Goal: Information Seeking & Learning: Learn about a topic

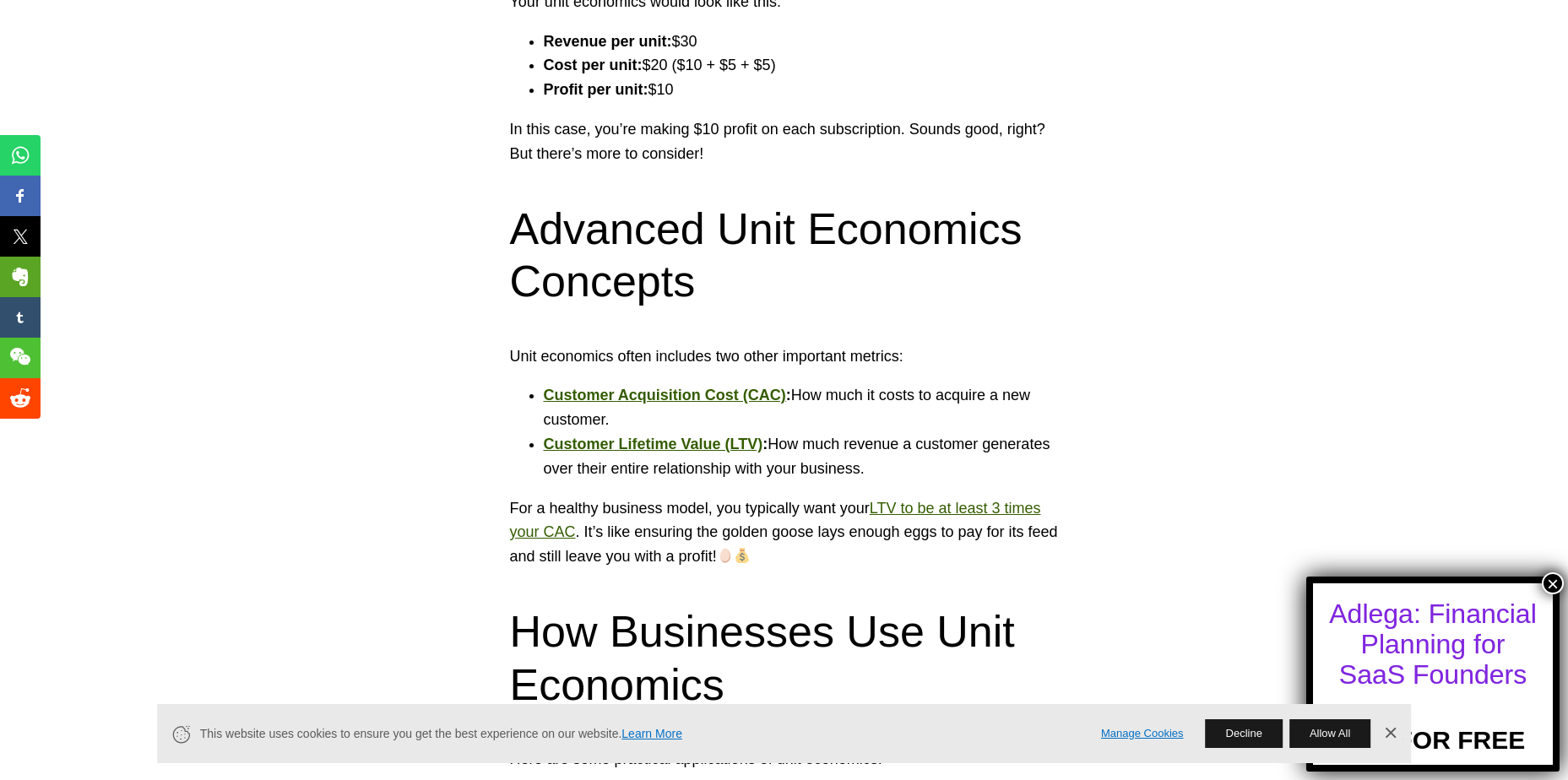
scroll to position [2000, 0]
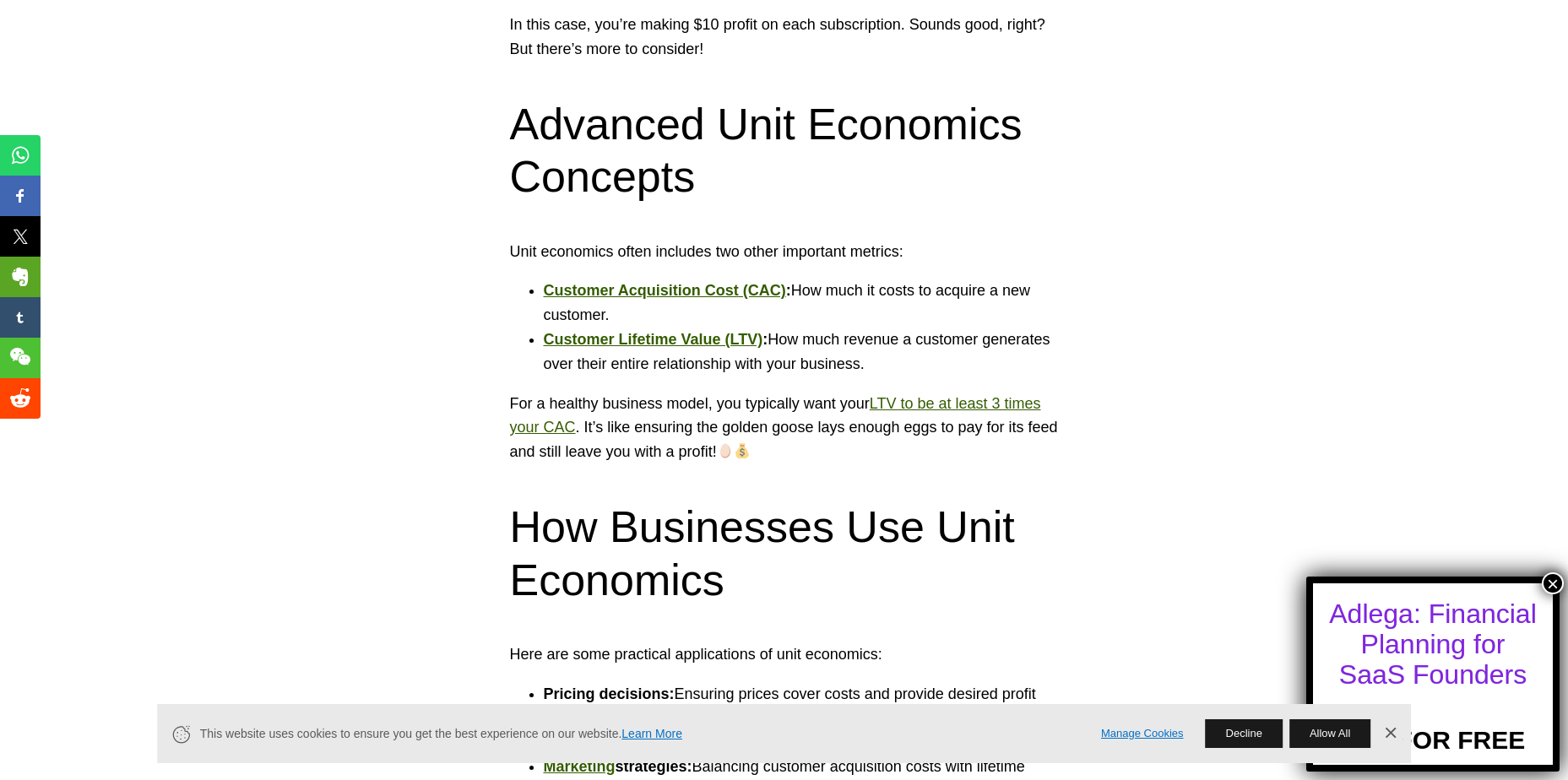
scroll to position [2033, 0]
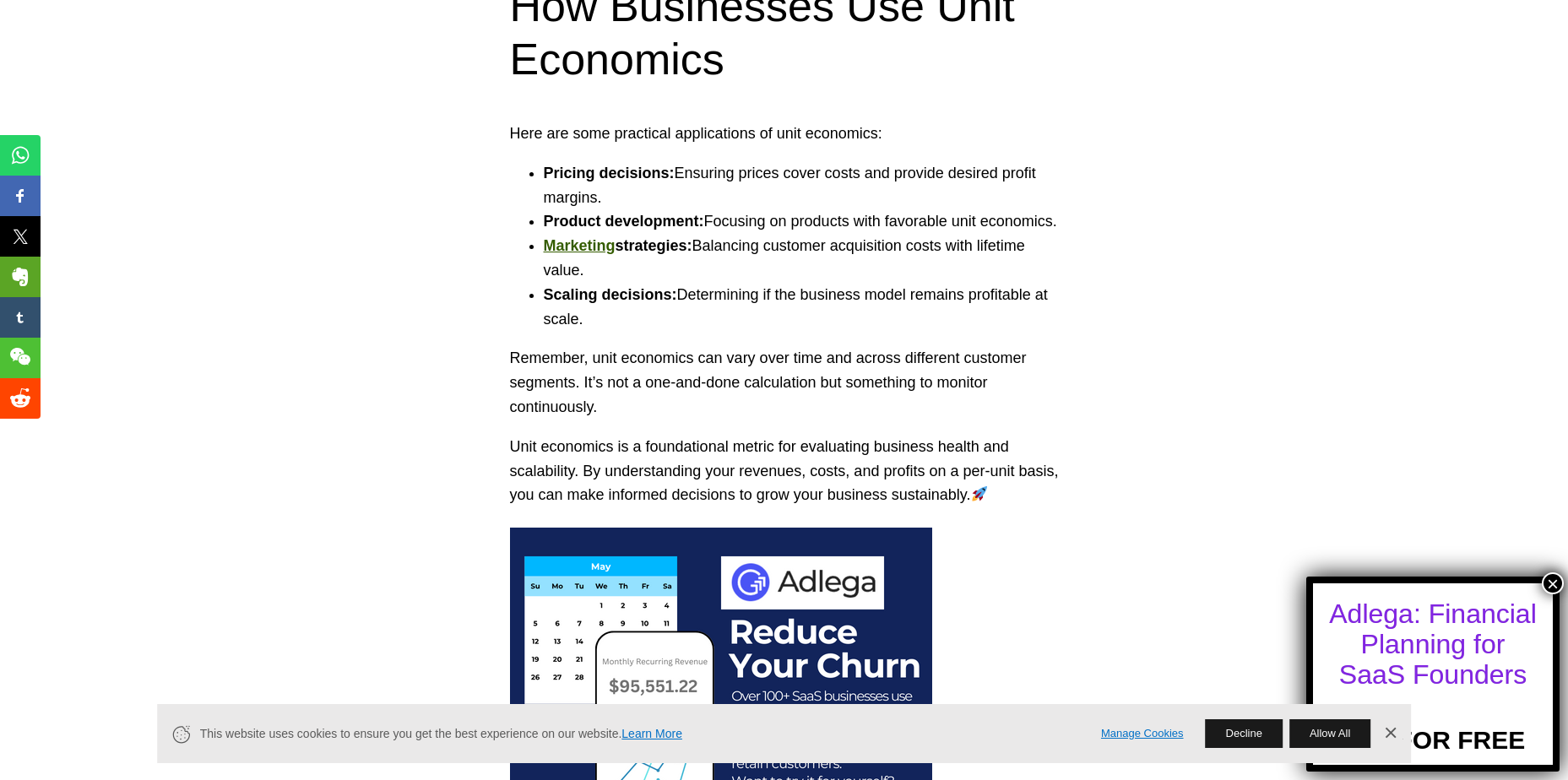
scroll to position [2100, 0]
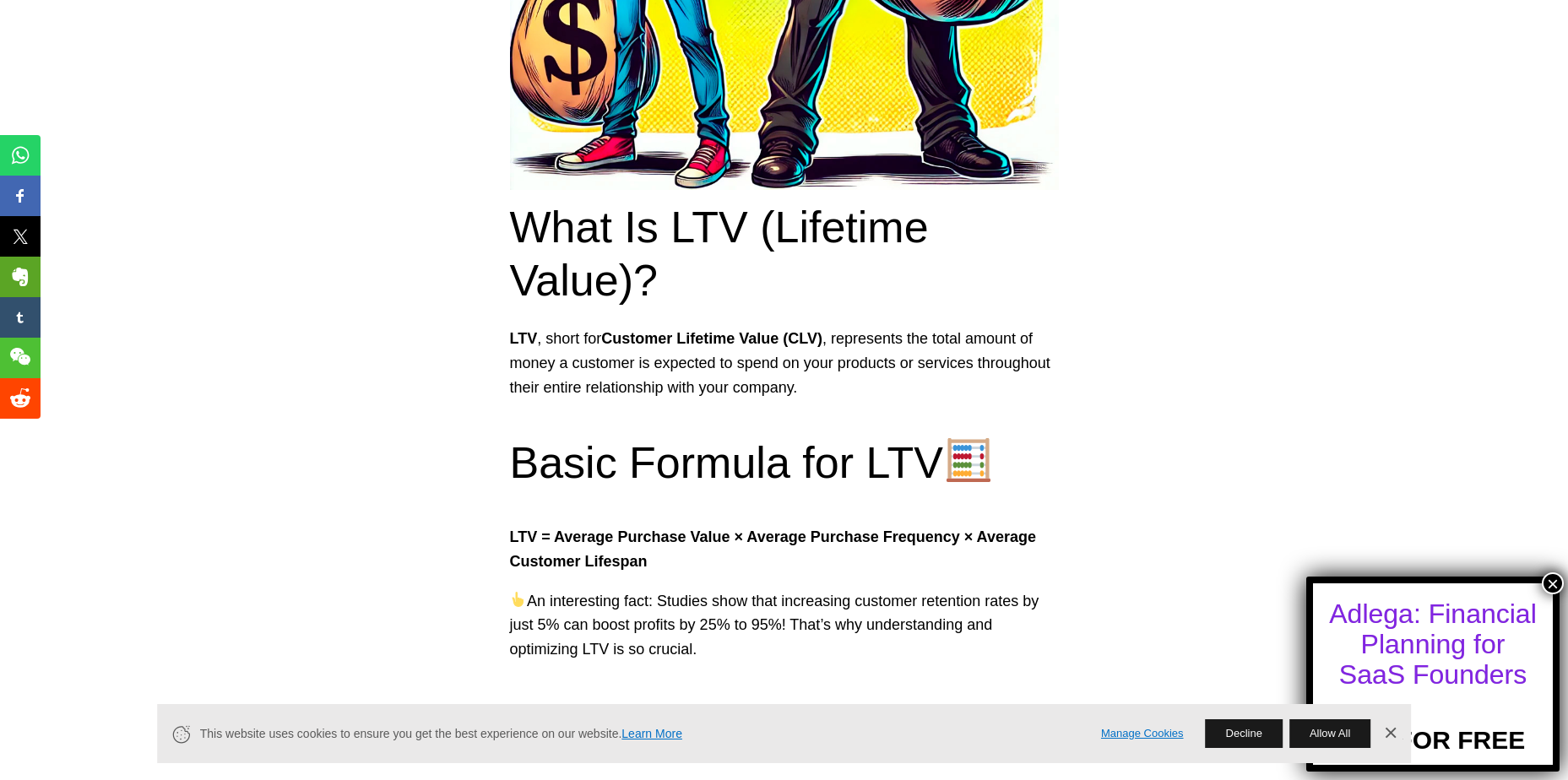
scroll to position [682, 0]
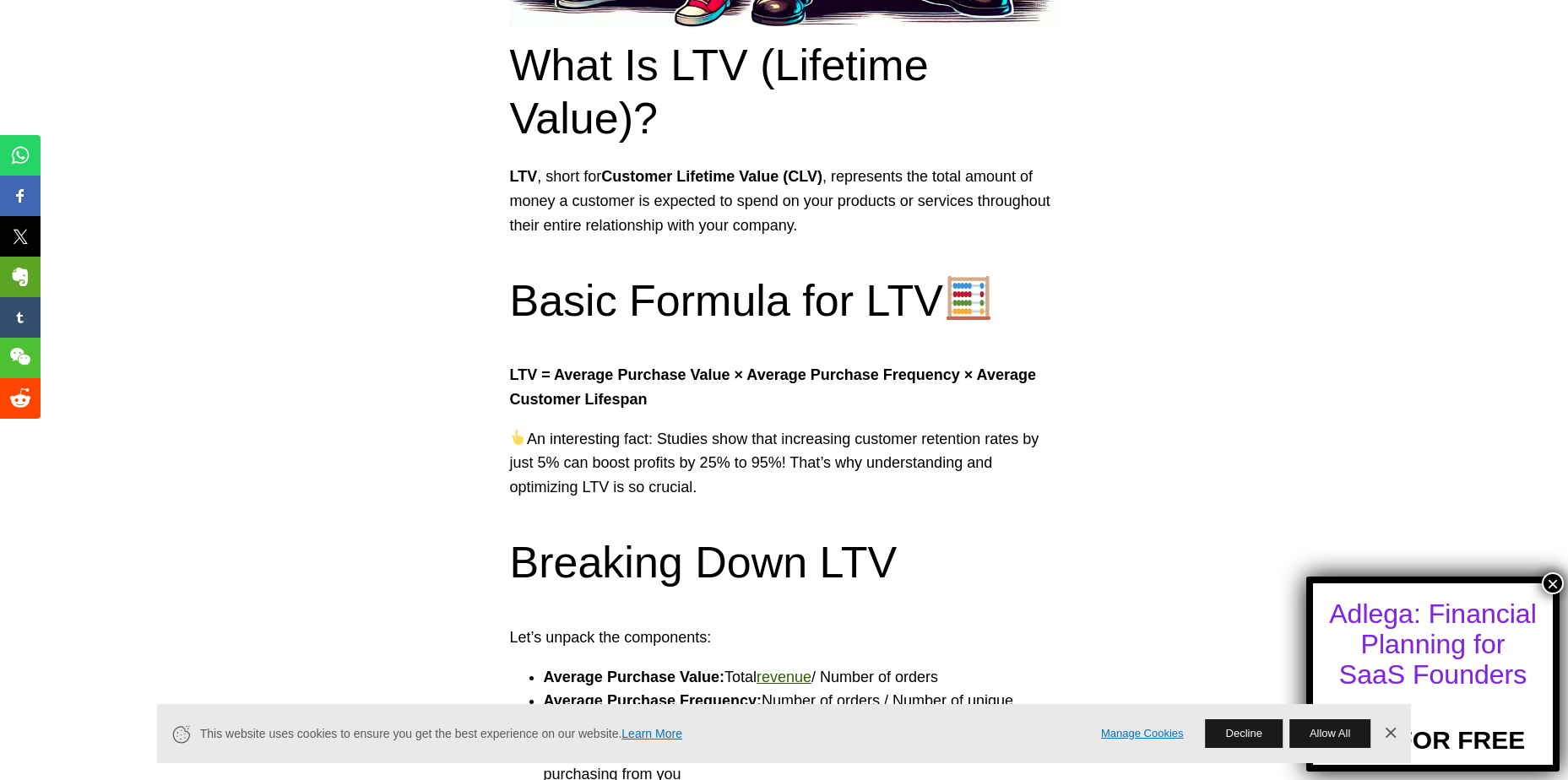
scroll to position [817, 0]
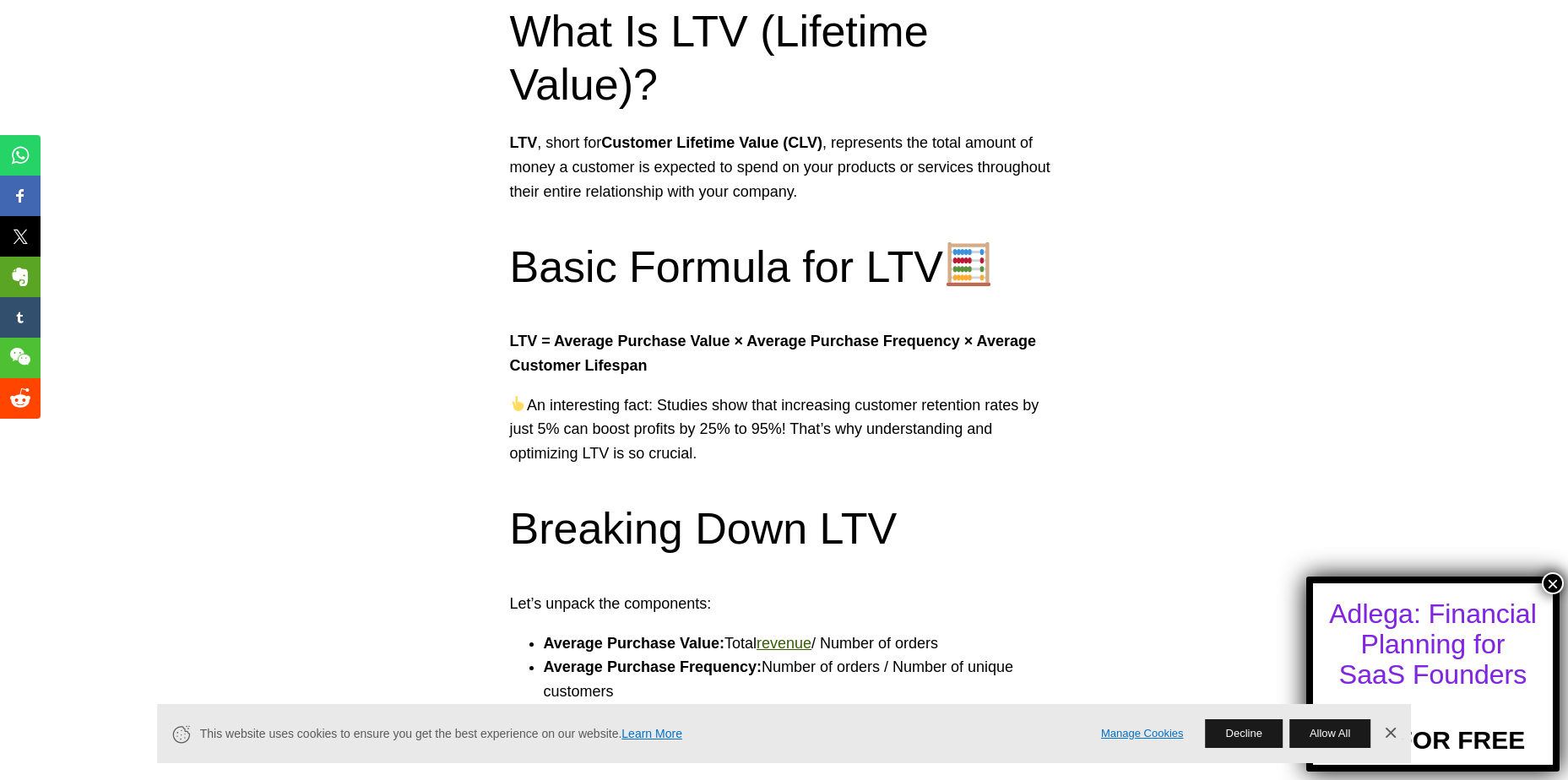
click at [962, 385] on section "Basic Formula for LTV LTV = Average Purchase Value × Average Purchase Frequency…" at bounding box center [784, 353] width 549 height 226
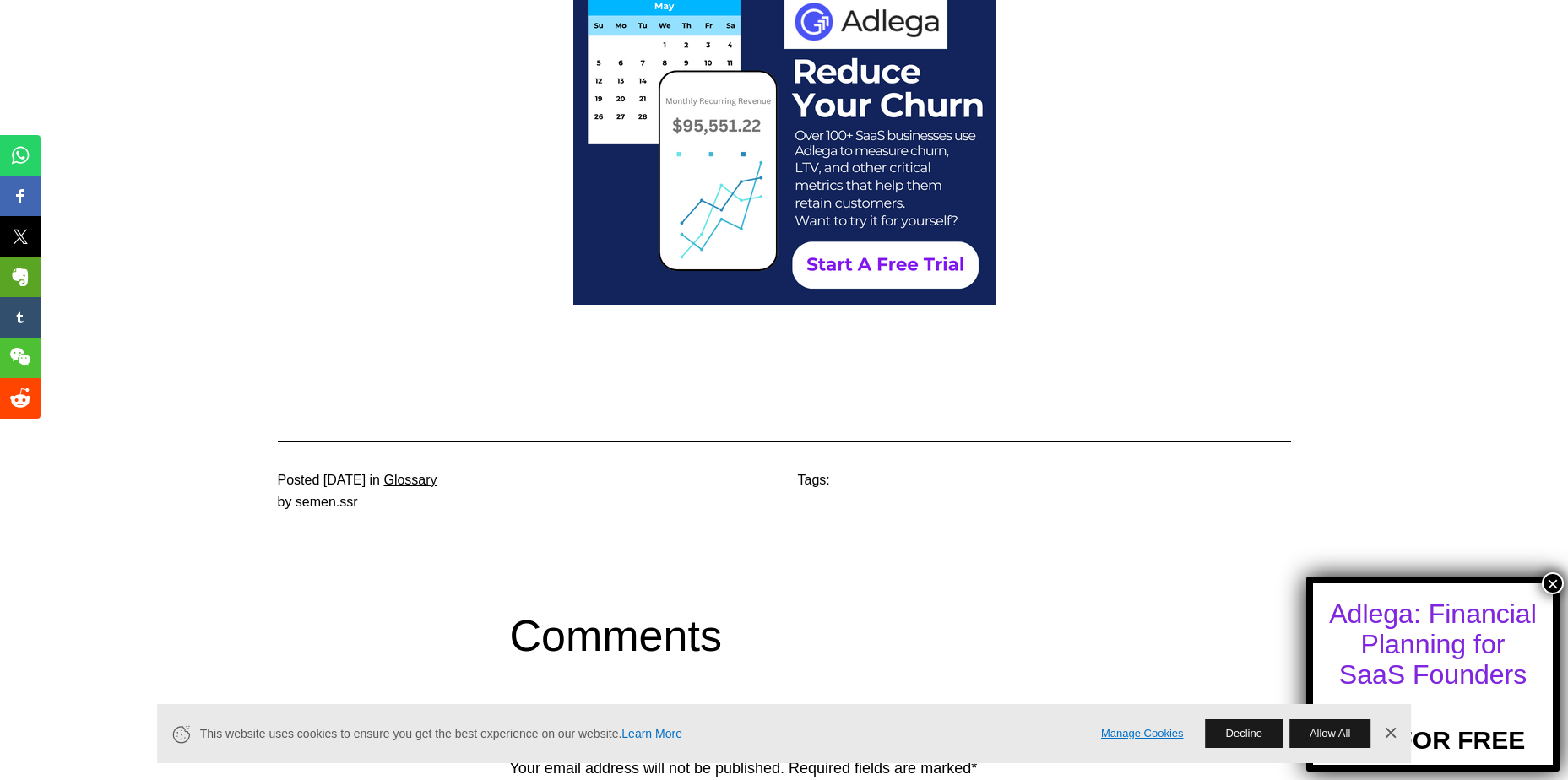
scroll to position [2999, 0]
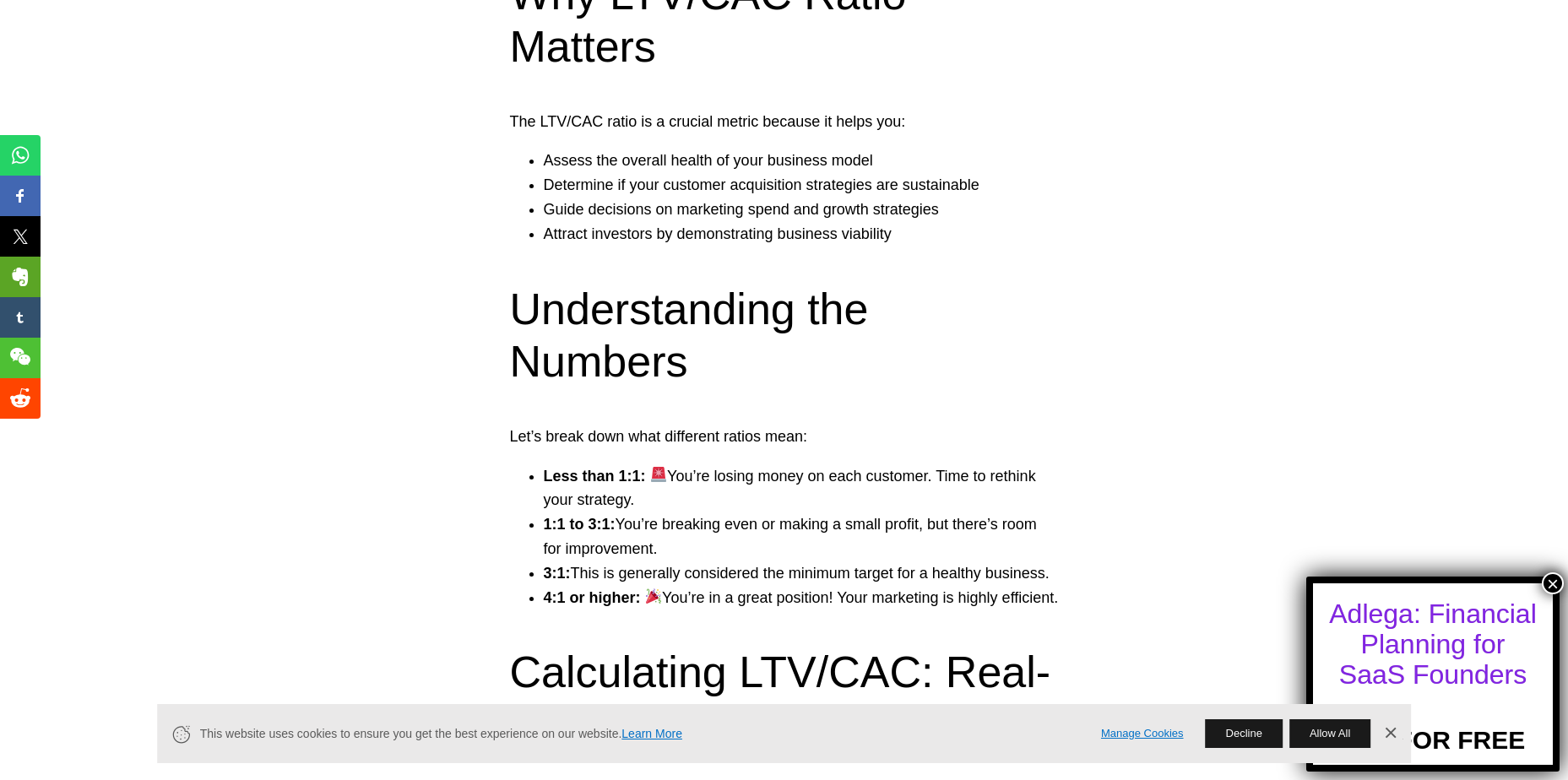
scroll to position [1365, 0]
